Goal: Task Accomplishment & Management: Complete application form

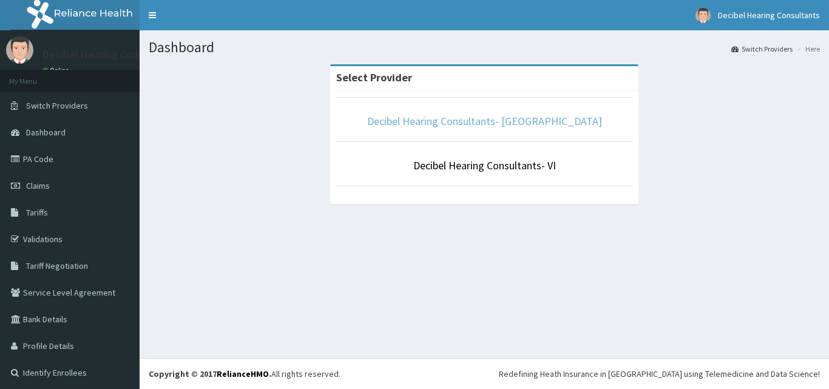
click at [498, 123] on link "Decibel Hearing Consultants- Ikeja" at bounding box center [484, 121] width 235 height 14
click at [544, 120] on link "Decibel Hearing Consultants- Ikeja" at bounding box center [484, 121] width 235 height 14
click at [461, 122] on link "Decibel Hearing Consultants- Ikeja" at bounding box center [484, 121] width 235 height 14
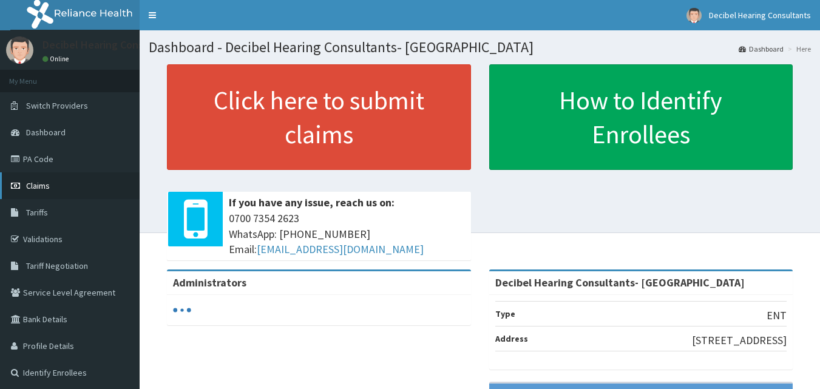
click at [38, 186] on span "Claims" at bounding box center [38, 185] width 24 height 11
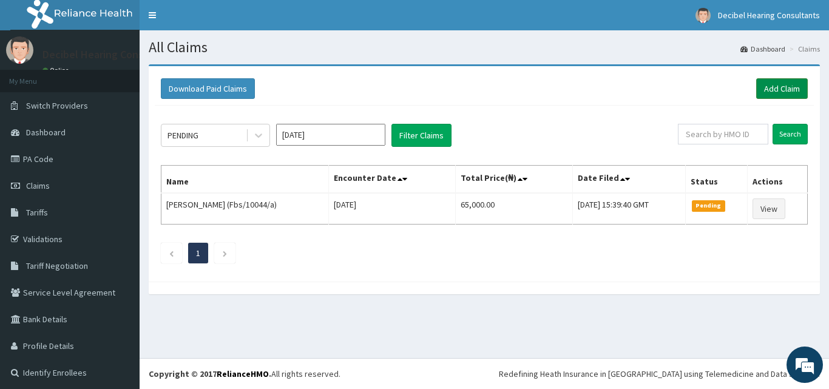
click at [781, 82] on link "Add Claim" at bounding box center [782, 88] width 52 height 21
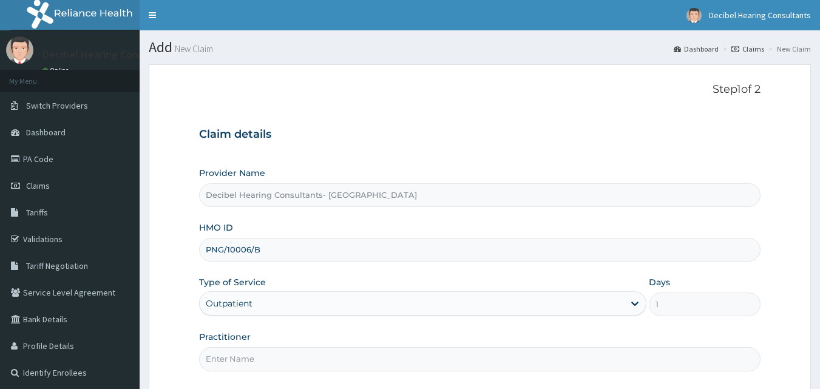
click at [297, 347] on input "Practitioner" at bounding box center [480, 359] width 562 height 24
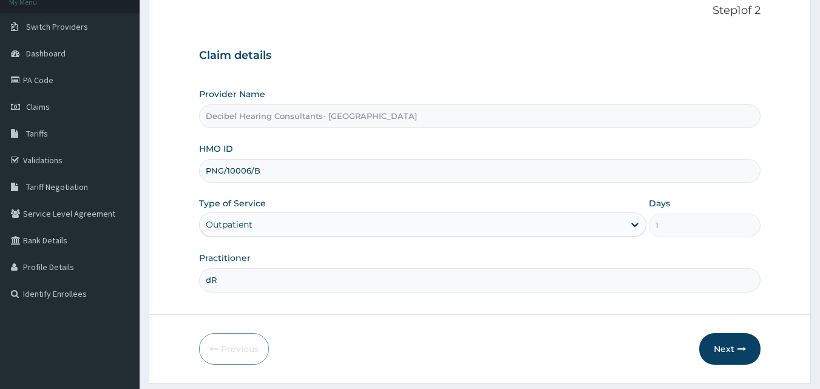
type input "d"
click at [222, 281] on input "Dr.Owolawi" at bounding box center [480, 280] width 562 height 24
type input "Dr. Owolawi"
click at [736, 341] on button "Next" at bounding box center [729, 349] width 61 height 32
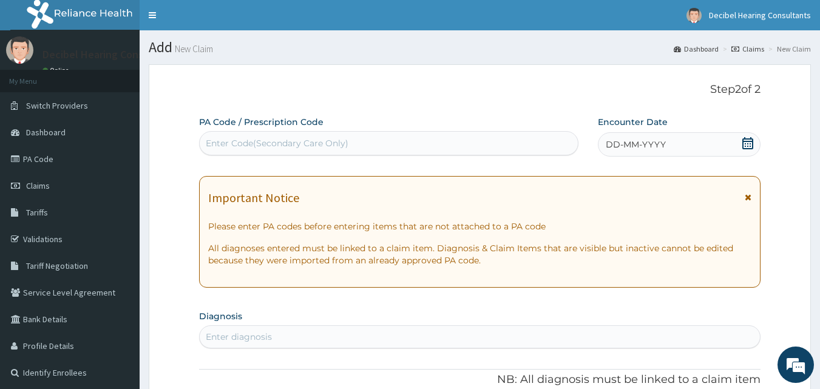
click at [331, 147] on div "Enter Code(Secondary Care Only)" at bounding box center [277, 143] width 143 height 12
click at [406, 137] on div "Enter Code(Secondary Care Only)" at bounding box center [389, 143] width 379 height 19
paste input "PA/C763E5"
type input "PA/C763E5"
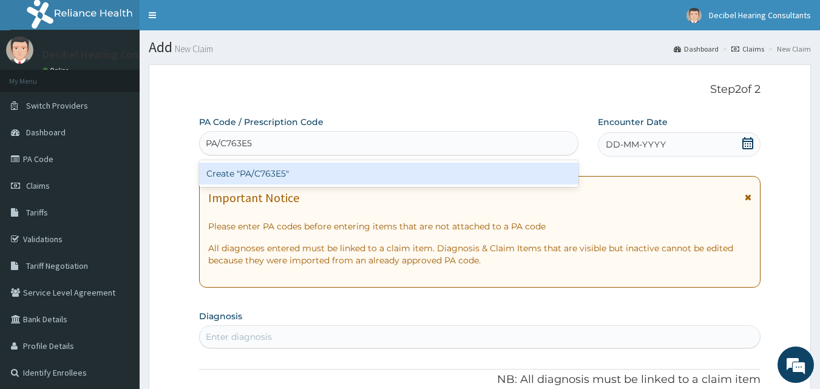
click at [410, 162] on div "Create "PA/C763E5"" at bounding box center [389, 173] width 380 height 27
click at [409, 170] on div "Create "PA/C763E5"" at bounding box center [389, 174] width 380 height 22
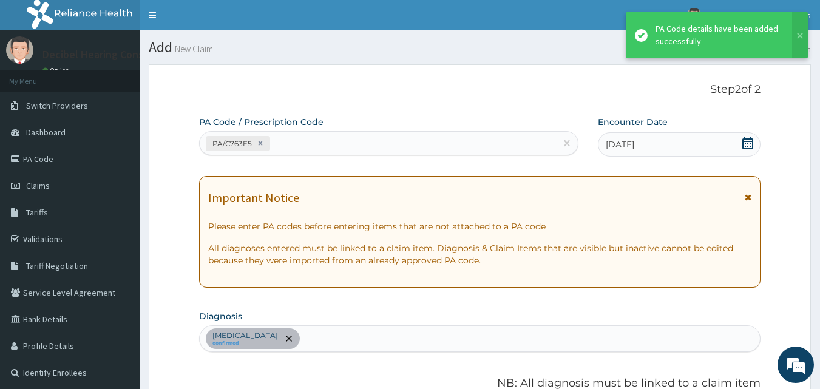
scroll to position [353, 0]
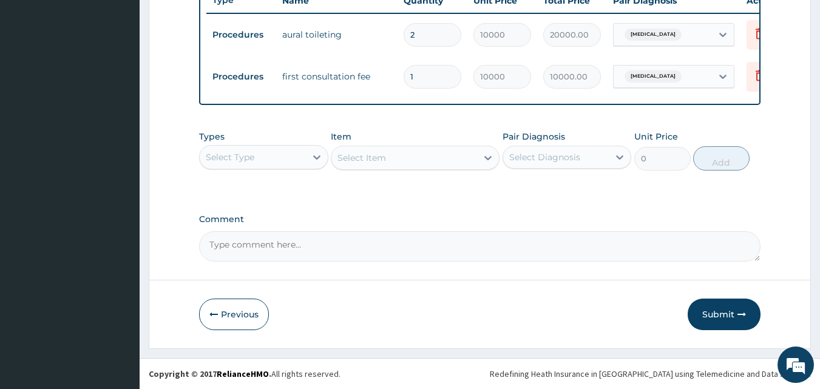
scroll to position [479, 0]
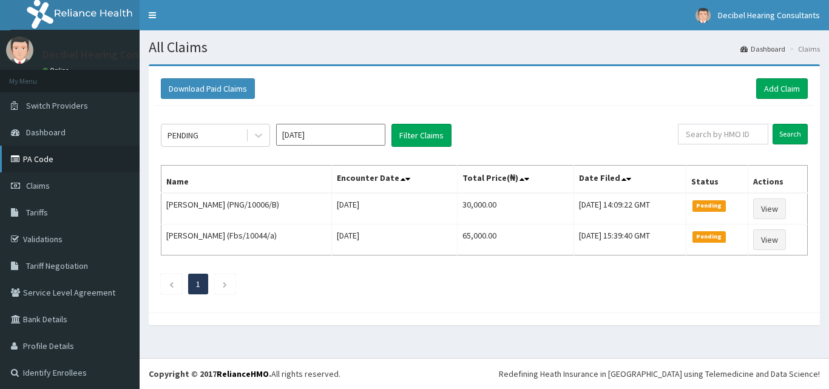
click at [55, 155] on link "PA Code" at bounding box center [70, 159] width 140 height 27
